Goal: Task Accomplishment & Management: Complete application form

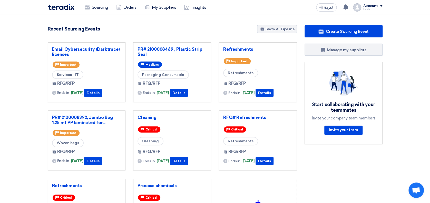
click at [14, 44] on section "5498 RFx remaining 19 Auctions remaining Create Sourcing Event" at bounding box center [215, 144] width 430 height 259
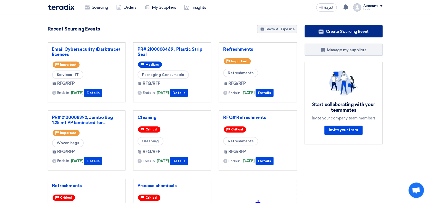
click at [358, 32] on span "Create Sourcing Event" at bounding box center [347, 31] width 43 height 5
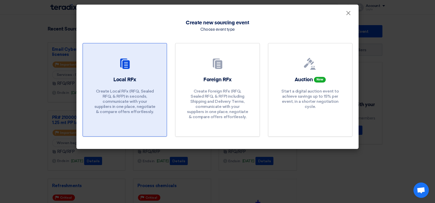
click at [126, 73] on link "Local RFx Create Local RFx (RFQ, Sealed RFQ, & RFP) in seconds, communicate wit…" at bounding box center [125, 90] width 84 height 94
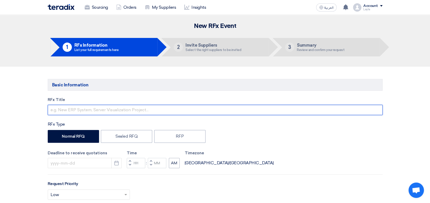
click at [61, 111] on input "text" at bounding box center [215, 110] width 335 height 10
type input "Detergent Materials for [PERSON_NAME] Advanced Development"
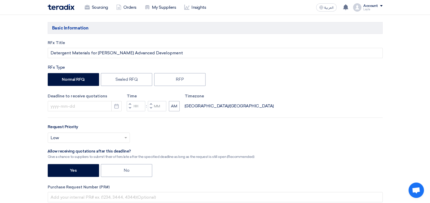
scroll to position [68, 0]
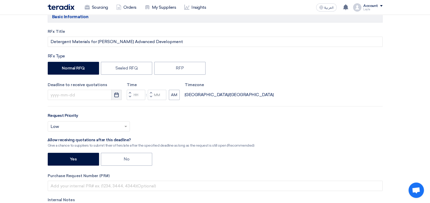
click at [120, 95] on button "Pick a date" at bounding box center [116, 95] width 10 height 10
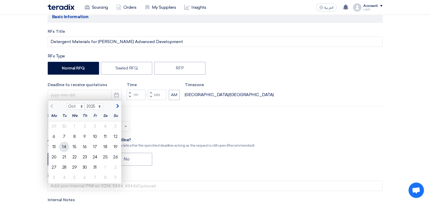
click at [63, 147] on div "14" at bounding box center [64, 147] width 10 height 10
type input "[DATE]"
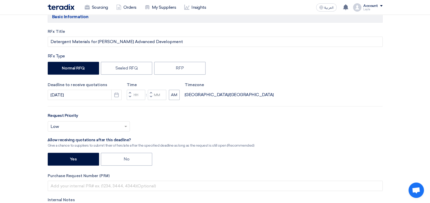
click at [129, 93] on span "button" at bounding box center [130, 92] width 2 height 3
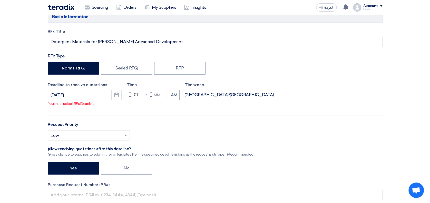
click at [129, 98] on span "button" at bounding box center [130, 96] width 2 height 3
type input "12"
click at [151, 94] on span "button" at bounding box center [151, 92] width 2 height 3
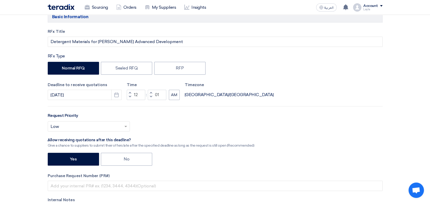
click at [151, 97] on span "button" at bounding box center [151, 96] width 2 height 3
type input "00"
click at [172, 96] on button "AM" at bounding box center [174, 95] width 11 height 10
click at [259, 120] on div "Request Priority Select priority... × Low ×" at bounding box center [215, 124] width 335 height 23
click at [122, 127] on div at bounding box center [89, 126] width 82 height 8
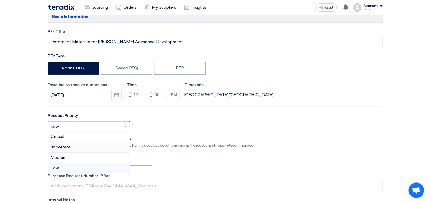
click at [74, 145] on div "Important" at bounding box center [89, 147] width 82 height 11
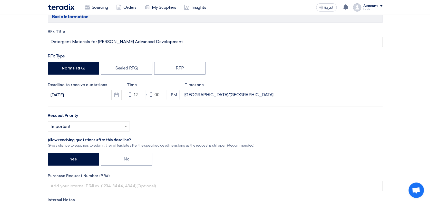
click at [277, 106] on div "RFx Title Detergent Materials for [PERSON_NAME] Advanced Development RFx Type N…" at bounding box center [215, 133] width 342 height 208
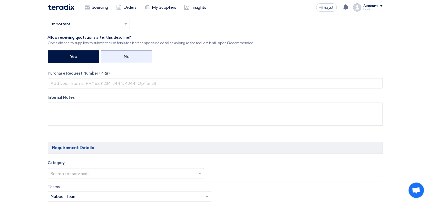
click at [119, 61] on label "No" at bounding box center [126, 56] width 51 height 13
click at [124, 58] on input "No" at bounding box center [125, 56] width 3 height 3
radio input "true"
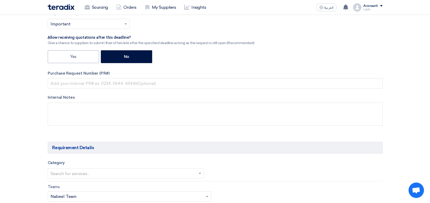
click at [270, 67] on div "RFx Title Detergent Materials for [PERSON_NAME] Advanced Development RFx Type N…" at bounding box center [215, 30] width 342 height 208
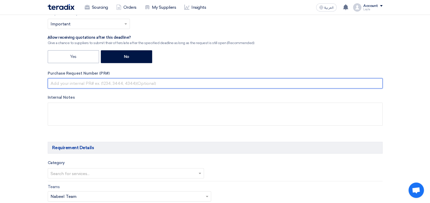
click at [95, 84] on input "text" at bounding box center [215, 83] width 335 height 10
type input "."
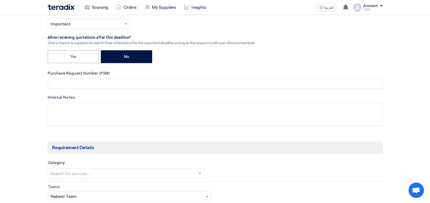
type input "180"
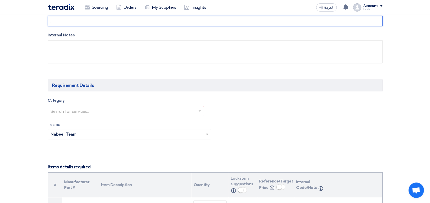
scroll to position [239, 0]
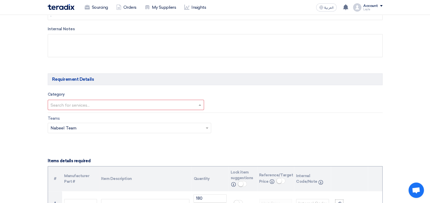
click at [108, 100] on div "Search for services..." at bounding box center [126, 105] width 156 height 10
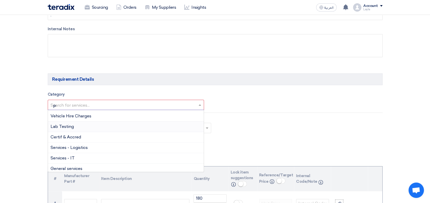
scroll to position [0, 0]
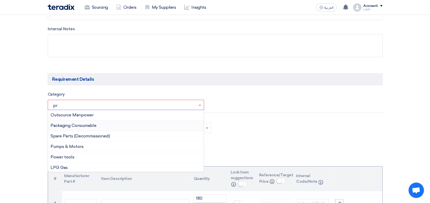
type input "pro"
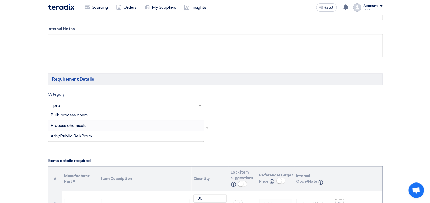
click at [84, 125] on span "Process chemicals" at bounding box center [69, 125] width 36 height 5
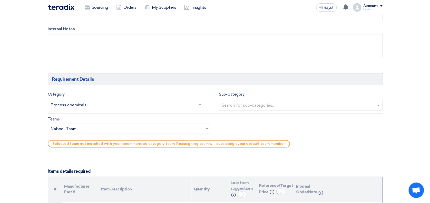
click at [257, 104] on input "text" at bounding box center [301, 106] width 159 height 8
click at [105, 132] on input "text" at bounding box center [127, 129] width 153 height 8
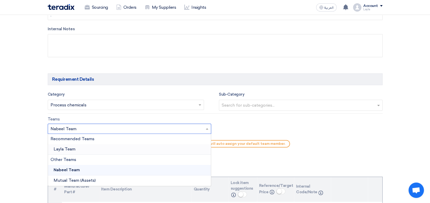
drag, startPoint x: 94, startPoint y: 151, endPoint x: 69, endPoint y: 151, distance: 25.1
click at [94, 151] on div "Layla Team" at bounding box center [129, 149] width 163 height 11
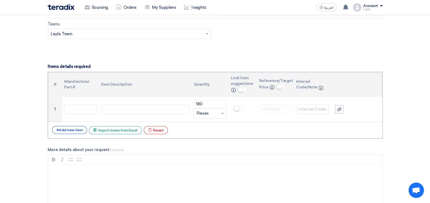
scroll to position [342, 0]
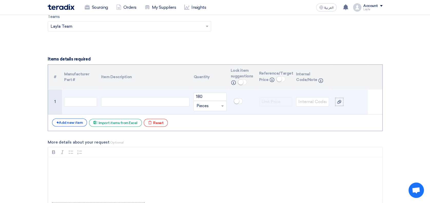
click at [129, 100] on div at bounding box center [145, 101] width 88 height 9
click at [204, 96] on input "180" at bounding box center [209, 97] width 33 height 8
click at [162, 102] on div at bounding box center [145, 101] width 88 height 9
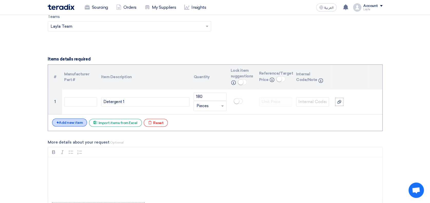
click at [64, 122] on div "+ Add new item" at bounding box center [69, 123] width 35 height 8
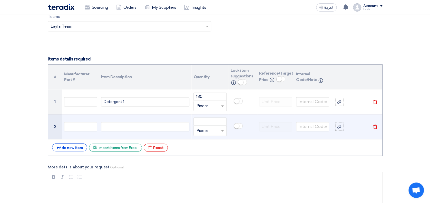
click at [121, 127] on div at bounding box center [145, 126] width 88 height 9
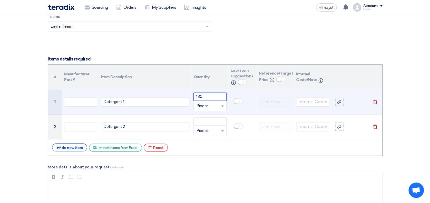
drag, startPoint x: 209, startPoint y: 95, endPoint x: 173, endPoint y: 92, distance: 36.5
click at [173, 92] on tr "1 Detergent 1 180 Unit × Pieces [GEOGRAPHIC_DATA]" at bounding box center [215, 102] width 334 height 25
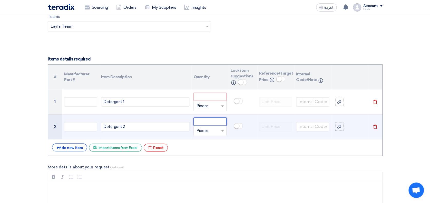
drag, startPoint x: 201, startPoint y: 120, endPoint x: 207, endPoint y: 122, distance: 6.3
click at [202, 120] on input "number" at bounding box center [209, 121] width 33 height 8
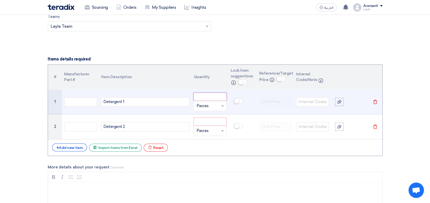
click at [208, 95] on input "number" at bounding box center [209, 97] width 33 height 8
click at [203, 98] on input "number" at bounding box center [209, 97] width 33 height 8
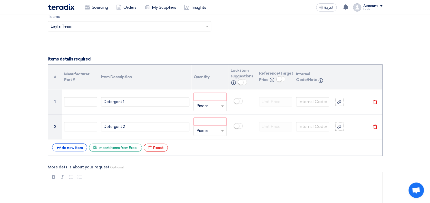
click at [396, 152] on section "Basic Information RFx Title Detergent Materials for [PERSON_NAME] Advanced Deve…" at bounding box center [215, 184] width 430 height 918
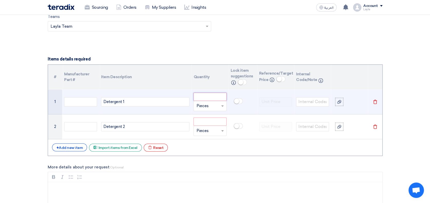
click at [208, 96] on input "number" at bounding box center [209, 97] width 33 height 8
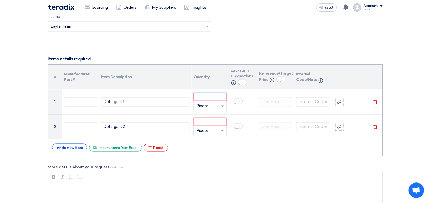
click at [156, 174] on div "Bold (CTRL+B) Bold Italic (CTRL+I) Italic Bulleted List Bulleted List Numbered …" at bounding box center [215, 177] width 334 height 10
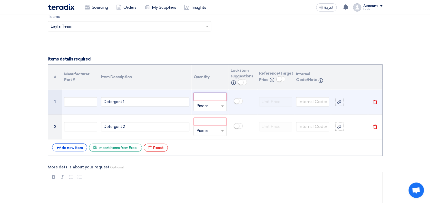
click at [205, 96] on input "number" at bounding box center [209, 97] width 33 height 8
type input "9000"
click at [206, 106] on input "text" at bounding box center [206, 106] width 21 height 8
click at [203, 147] on span "Kilogram" at bounding box center [204, 149] width 16 height 5
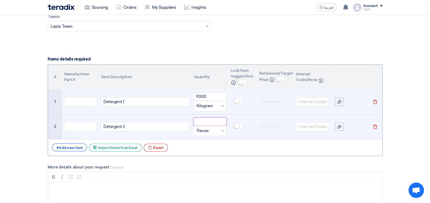
click at [214, 121] on input "number" at bounding box center [209, 121] width 33 height 8
type input "18000"
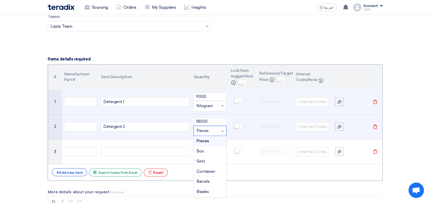
click at [212, 130] on input "text" at bounding box center [206, 131] width 21 height 8
click at [208, 173] on span "Kilogram" at bounding box center [204, 174] width 16 height 5
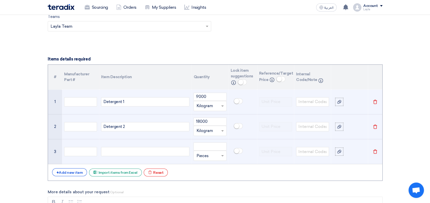
click at [378, 150] on td "Delete" at bounding box center [375, 151] width 14 height 25
click at [376, 150] on use at bounding box center [375, 152] width 4 height 4
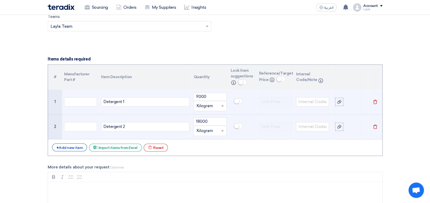
click at [410, 115] on section "Basic Information RFx Title Detergent Materials for [PERSON_NAME] Advanced Deve…" at bounding box center [215, 184] width 430 height 918
click at [269, 92] on td at bounding box center [275, 102] width 37 height 25
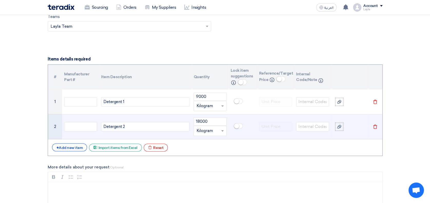
click at [415, 103] on section "Basic Information RFx Title Detergent Materials for [PERSON_NAME] Advanced Deve…" at bounding box center [215, 184] width 430 height 918
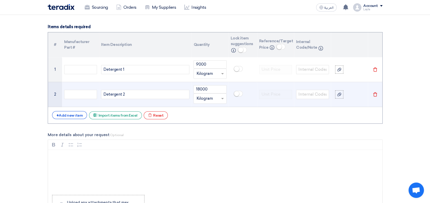
scroll to position [445, 0]
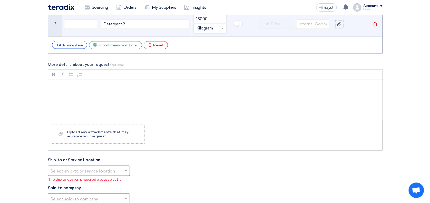
click at [85, 96] on div "Rich Text Editor, main" at bounding box center [215, 100] width 334 height 41
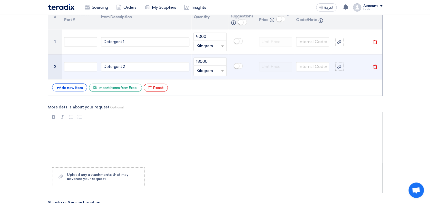
scroll to position [342, 0]
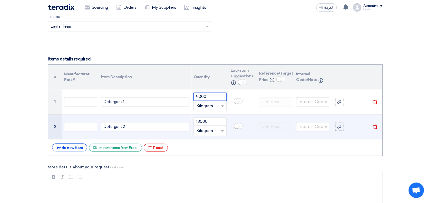
drag, startPoint x: 196, startPoint y: 95, endPoint x: 225, endPoint y: 99, distance: 29.7
click at [225, 99] on input "9000" at bounding box center [209, 97] width 33 height 8
type input "11500"
drag, startPoint x: 215, startPoint y: 121, endPoint x: 168, endPoint y: 118, distance: 47.3
click at [168, 118] on tr "2 Detergent 2 18000 Unit × Kilogram [GEOGRAPHIC_DATA]" at bounding box center [215, 126] width 334 height 25
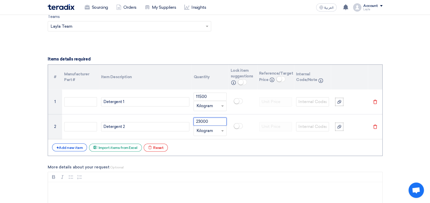
type input "23000"
click at [388, 108] on section "Basic Information RFx Title Detergent Materials for [PERSON_NAME] Advanced Deve…" at bounding box center [215, 184] width 430 height 918
